Goal: Task Accomplishment & Management: Use online tool/utility

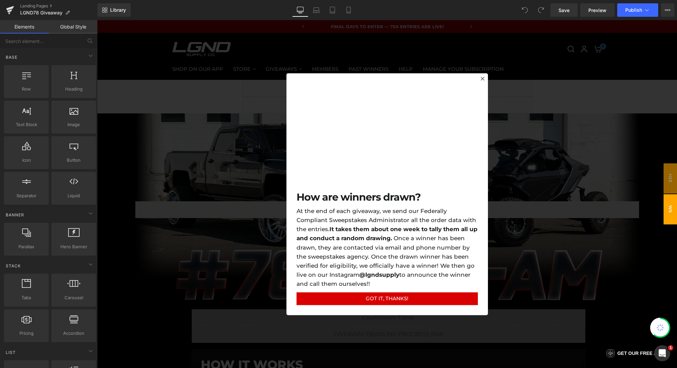
click at [192, 251] on div at bounding box center [387, 194] width 580 height 348
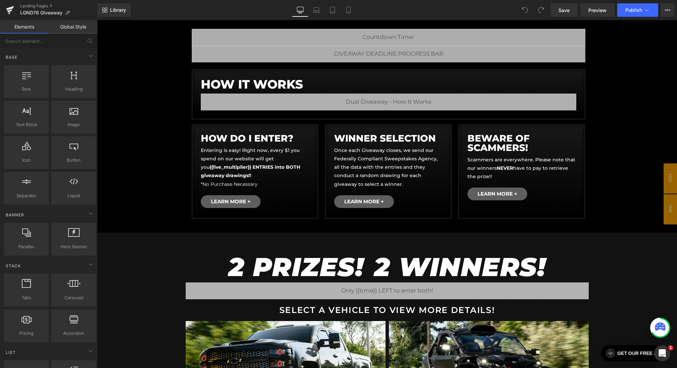
scroll to position [219, 0]
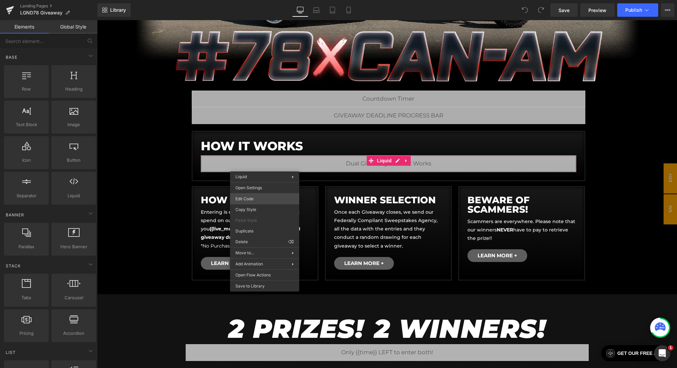
click at [246, 0] on div "You are previewing how the will restyle your page. You can not edit Elements in…" at bounding box center [338, 0] width 677 height 0
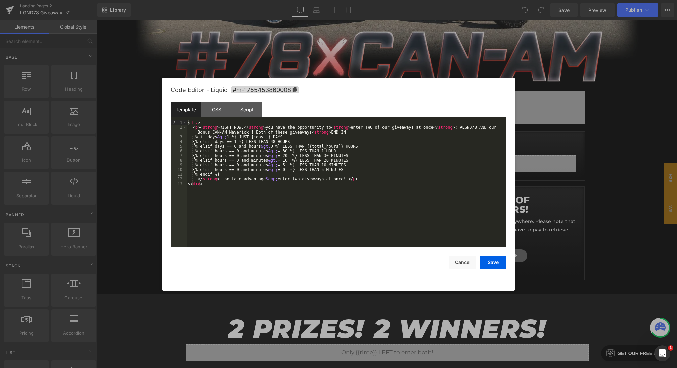
click at [581, 246] on div at bounding box center [338, 184] width 677 height 368
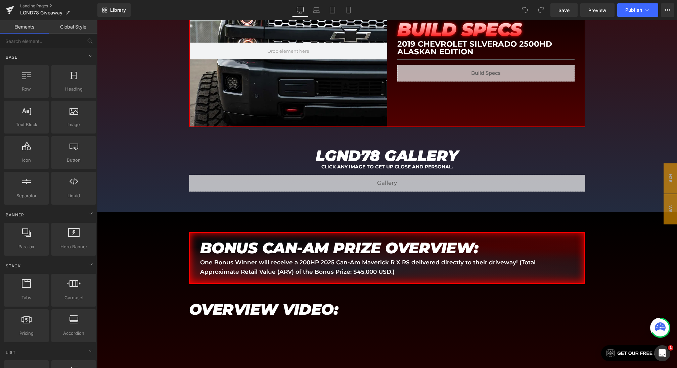
scroll to position [1152, 0]
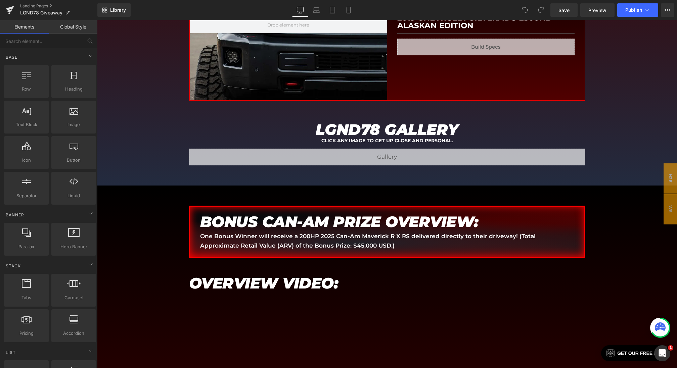
click at [303, 232] on p "One Bonus Winner will receive a 200HP 2025 Can-Am Maverick R X RS delivered dir…" at bounding box center [387, 241] width 374 height 18
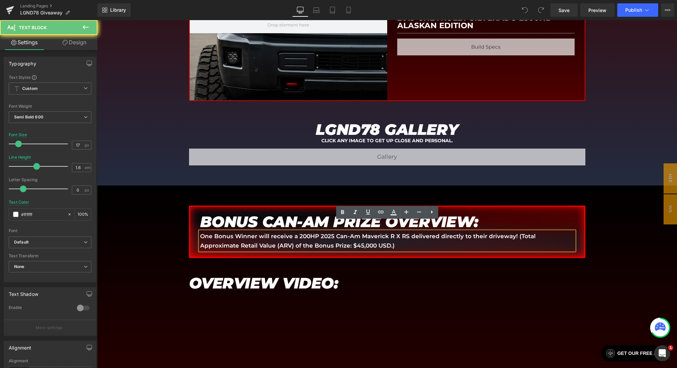
click at [302, 232] on p "One Bonus Winner will receive a 200HP 2025 Can-Am Maverick R X RS delivered dir…" at bounding box center [387, 241] width 374 height 18
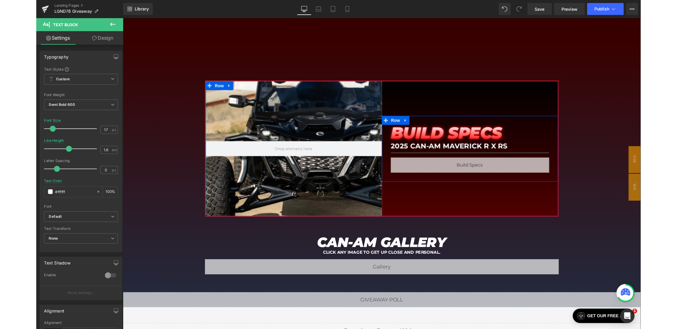
scroll to position [1728, 0]
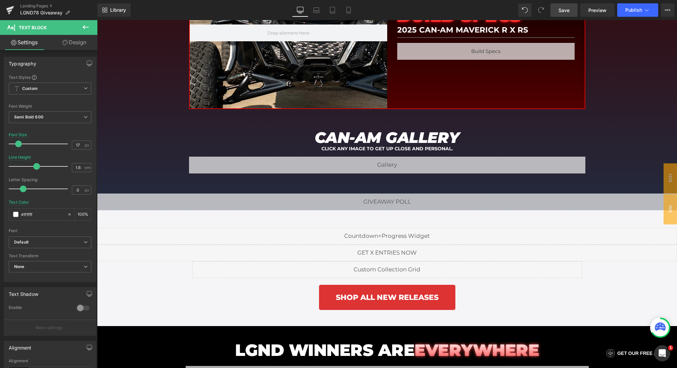
click at [569, 9] on span "Save" at bounding box center [563, 10] width 11 height 7
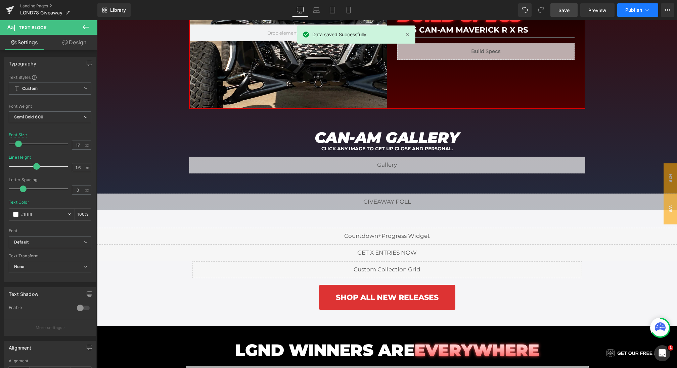
click at [624, 14] on button "Publish" at bounding box center [637, 9] width 41 height 13
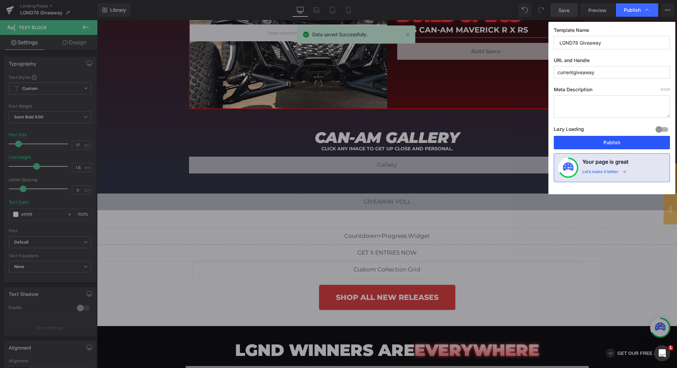
click at [609, 138] on button "Publish" at bounding box center [612, 142] width 116 height 13
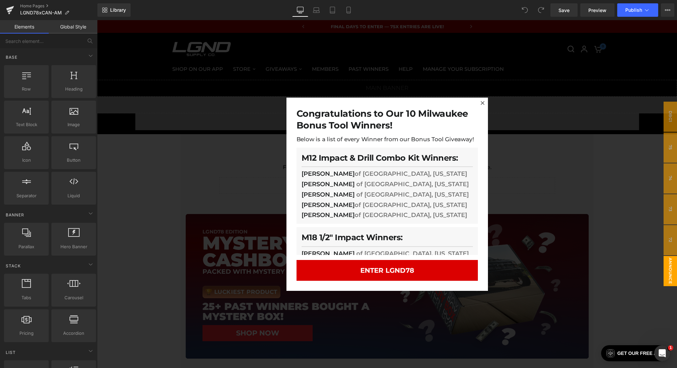
click at [265, 168] on div at bounding box center [387, 194] width 580 height 348
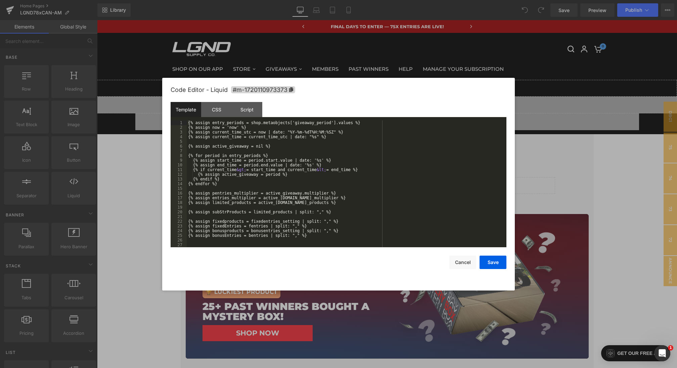
click at [303, 0] on div "You are previewing how the will restyle your page. You can not edit Elements in…" at bounding box center [338, 0] width 677 height 0
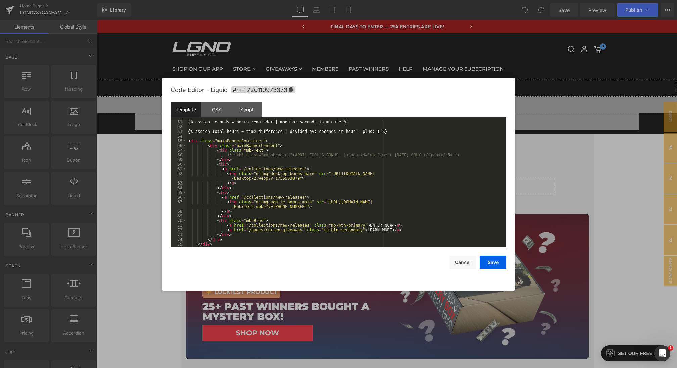
scroll to position [249, 0]
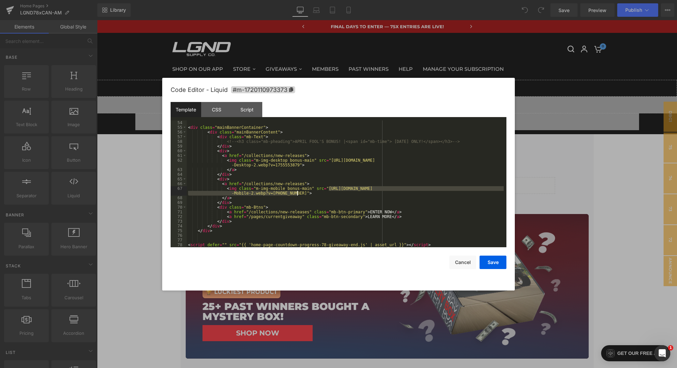
drag, startPoint x: 329, startPoint y: 189, endPoint x: 296, endPoint y: 194, distance: 32.7
click at [296, 194] on div "< div class = "mainBannerContainer" > < div class = "mainBannerContent" > < div…" at bounding box center [345, 189] width 317 height 136
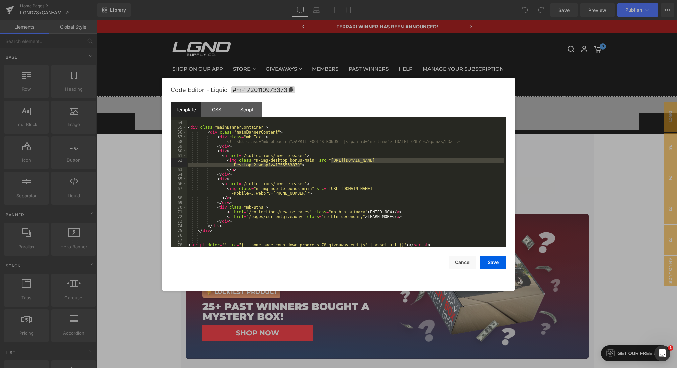
drag, startPoint x: 330, startPoint y: 160, endPoint x: 300, endPoint y: 165, distance: 30.6
click at [300, 165] on div "< div class = "mainBannerContainer" > < div class = "mainBannerContent" > < div…" at bounding box center [345, 189] width 317 height 136
click at [484, 262] on button "Save" at bounding box center [492, 262] width 27 height 13
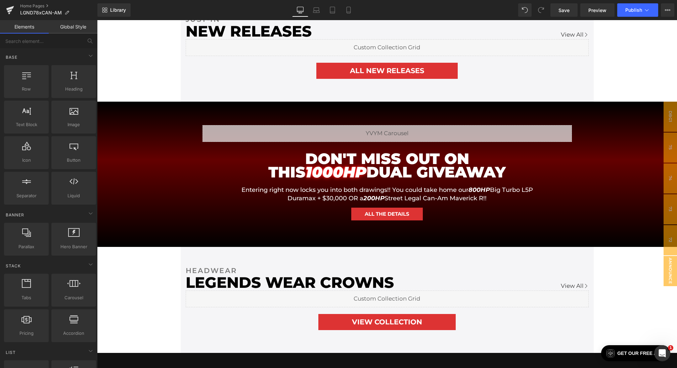
scroll to position [364, 0]
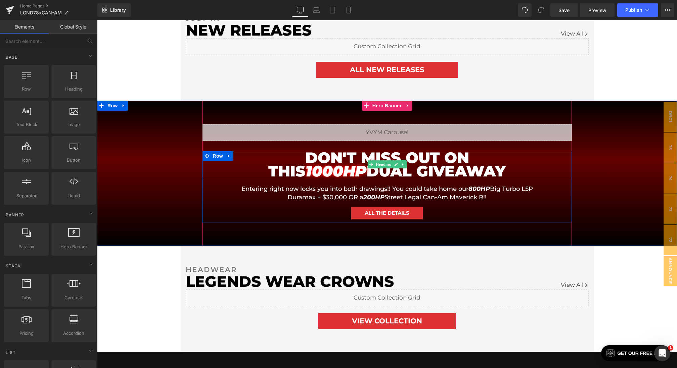
click at [366, 162] on em "1000HP" at bounding box center [335, 171] width 61 height 18
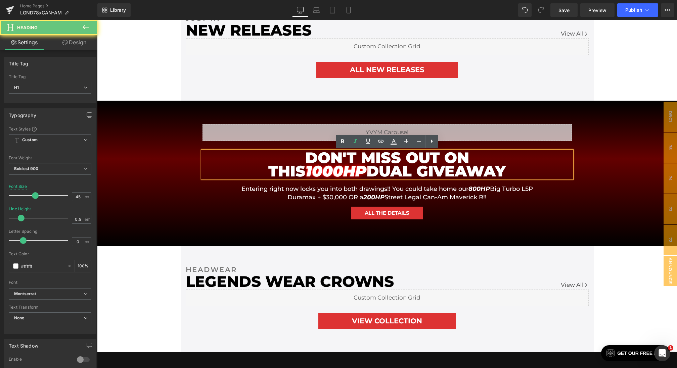
click at [366, 162] on em "1000HP" at bounding box center [335, 171] width 61 height 18
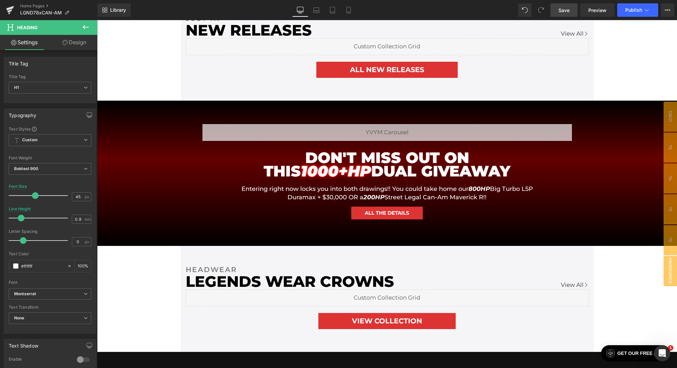
drag, startPoint x: 561, startPoint y: 6, endPoint x: 389, endPoint y: 133, distance: 213.6
click at [561, 6] on link "Save" at bounding box center [563, 9] width 27 height 13
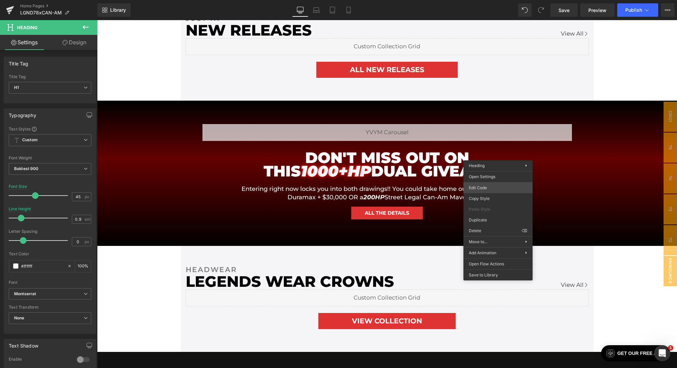
click at [475, 0] on div "You are previewing how the will restyle your page. You can not edit Elements in…" at bounding box center [338, 0] width 677 height 0
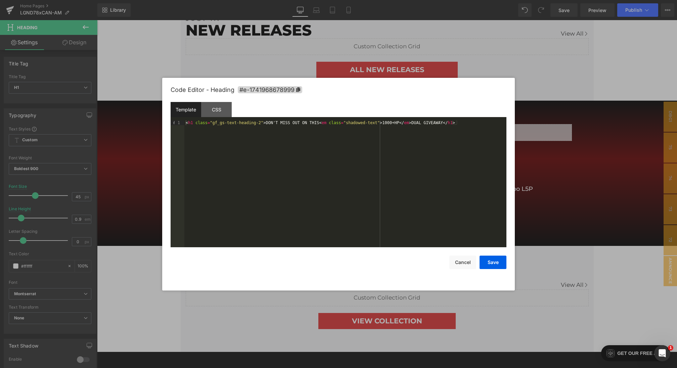
click at [393, 123] on div "< h1 class = "gf_gs-text-heading-2" > DON'T MISS OUT ON THIS < em class = "shad…" at bounding box center [345, 189] width 322 height 136
click at [492, 261] on button "Save" at bounding box center [492, 262] width 27 height 13
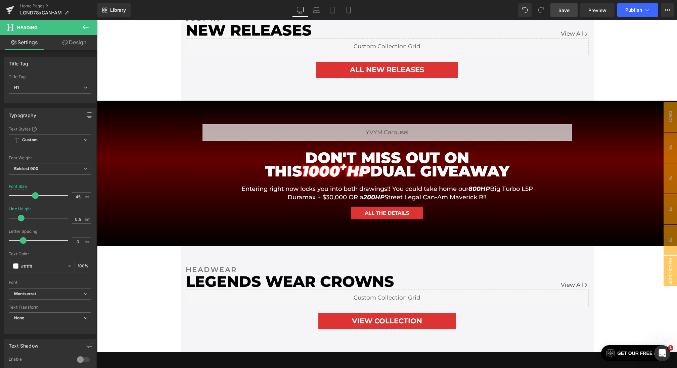
click at [570, 12] on link "Save" at bounding box center [563, 9] width 27 height 13
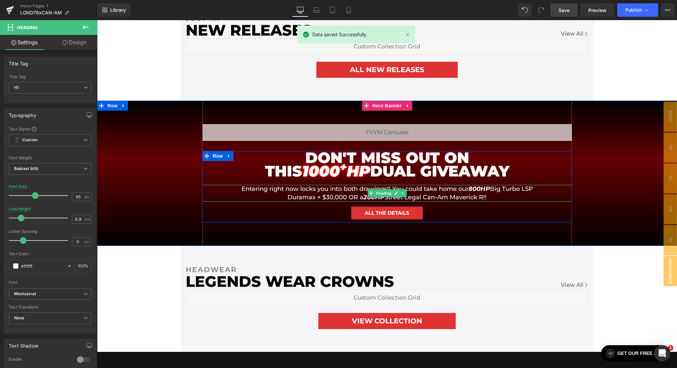
click at [367, 198] on icon "200HP" at bounding box center [373, 197] width 21 height 7
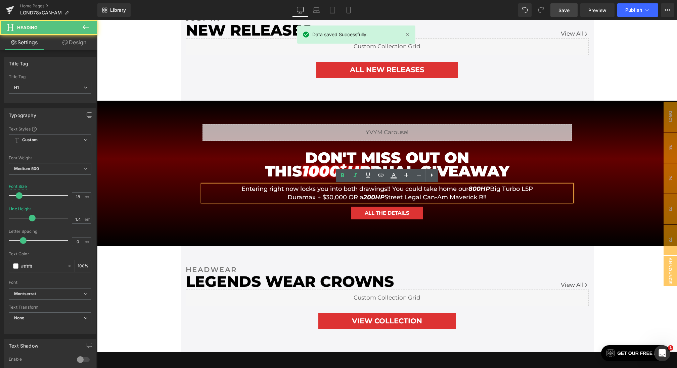
click at [371, 198] on icon "200HP" at bounding box center [373, 197] width 21 height 7
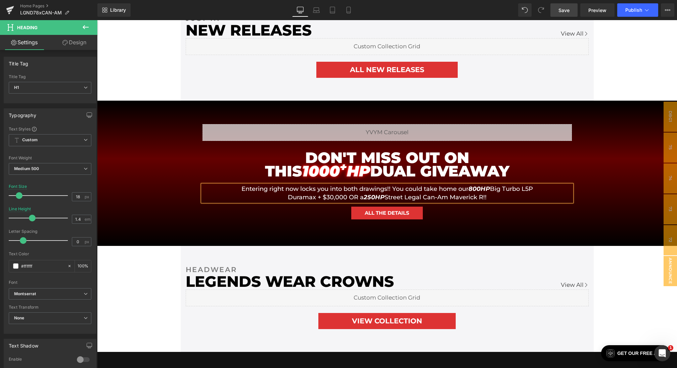
click at [569, 12] on span "Save" at bounding box center [563, 10] width 11 height 7
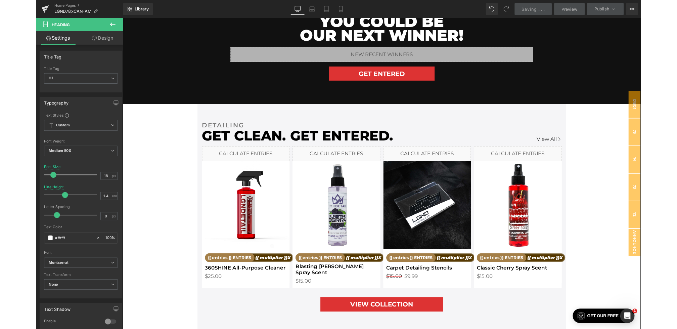
scroll to position [735, 0]
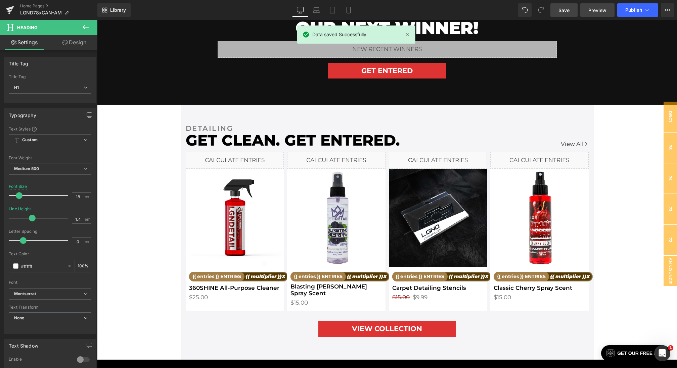
click at [601, 7] on span "Preview" at bounding box center [597, 10] width 18 height 7
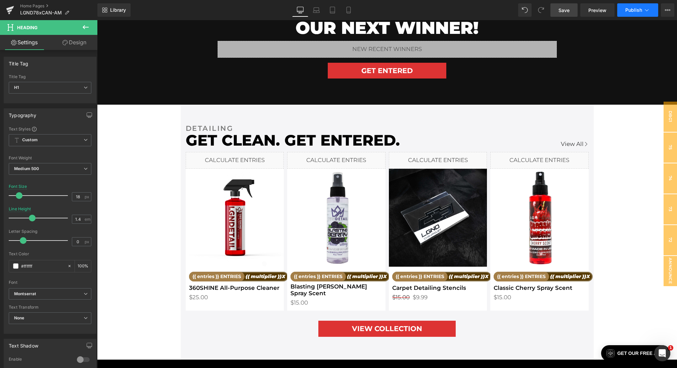
click at [641, 6] on button "Publish" at bounding box center [637, 9] width 41 height 13
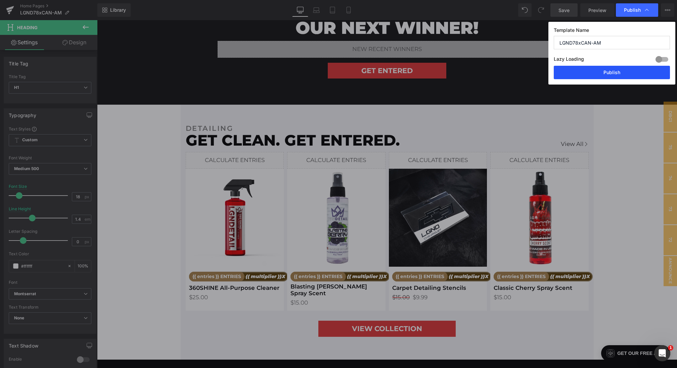
click at [615, 71] on button "Publish" at bounding box center [612, 72] width 116 height 13
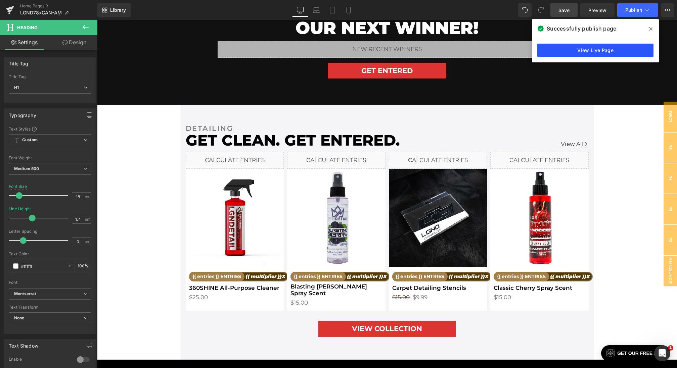
click at [572, 47] on link "View Live Page" at bounding box center [595, 50] width 116 height 13
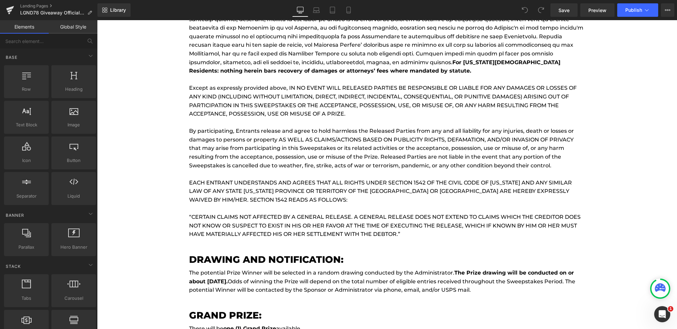
scroll to position [4104, 0]
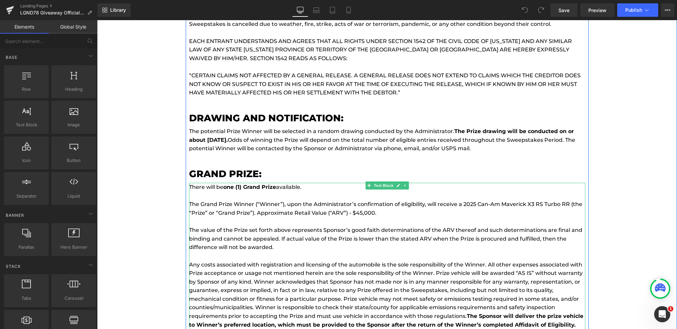
click at [510, 204] on p "The Grand Prize Winner (“Winner”), upon the Administrator’s confirmation of eli…" at bounding box center [387, 208] width 396 height 17
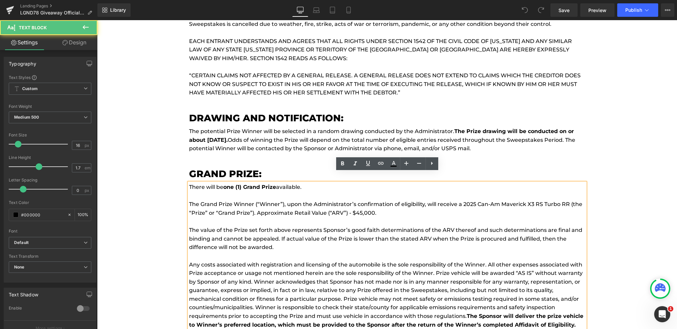
click at [530, 200] on p "The Grand Prize Winner (“Winner”), upon the Administrator’s confirmation of eli…" at bounding box center [387, 208] width 396 height 17
drag, startPoint x: 546, startPoint y: 194, endPoint x: 571, endPoint y: 194, distance: 24.5
click at [571, 200] on p "The Grand Prize Winner (“Winner”), upon the Administrator’s confirmation of eli…" at bounding box center [387, 208] width 396 height 17
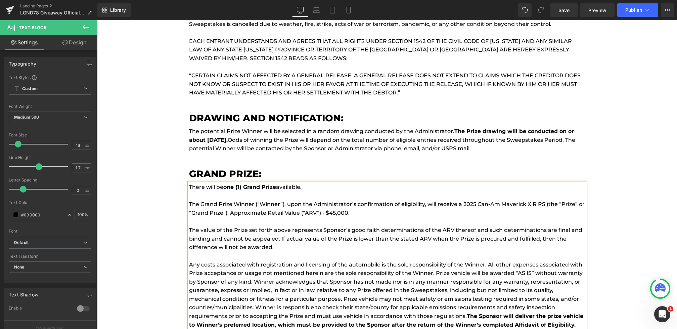
click at [526, 200] on p "The Grand Prize Winner (“Winner”), upon the Administrator’s confirmation of eli…" at bounding box center [387, 208] width 396 height 17
click at [568, 14] on link "Save" at bounding box center [563, 9] width 27 height 13
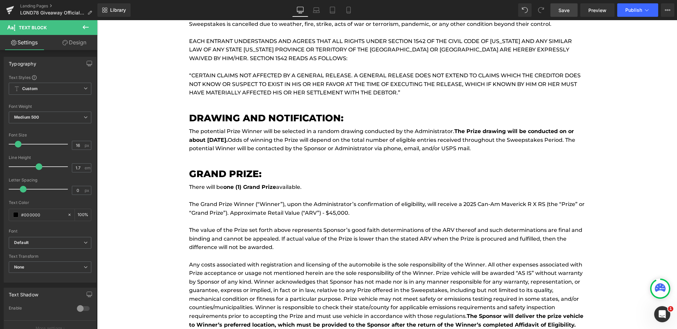
click at [557, 13] on link "Save" at bounding box center [563, 9] width 27 height 13
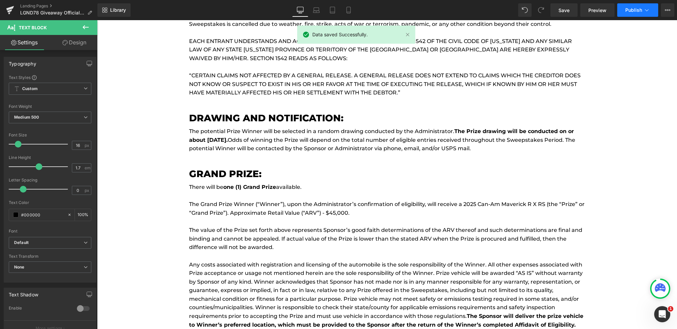
click at [637, 11] on span "Publish" at bounding box center [633, 9] width 17 height 5
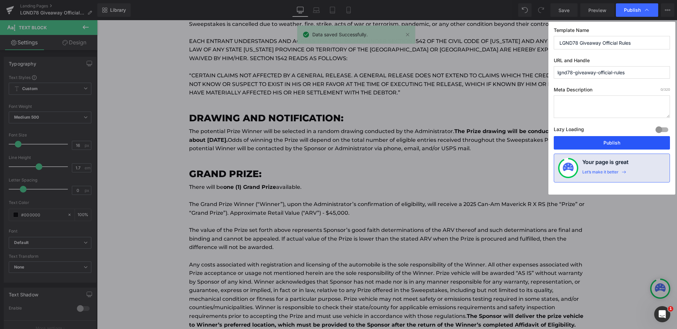
click at [588, 137] on button "Publish" at bounding box center [612, 142] width 116 height 13
